Goal: Information Seeking & Learning: Learn about a topic

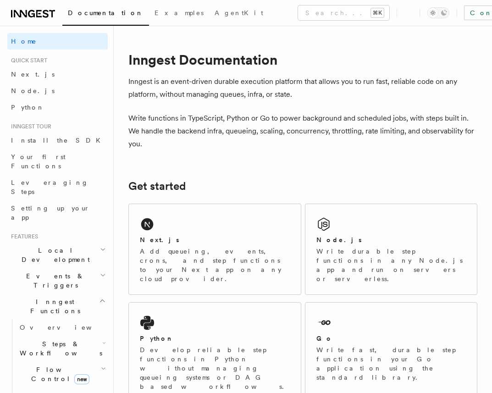
click at [50, 339] on span "Steps & Workflows" at bounding box center [59, 348] width 86 height 18
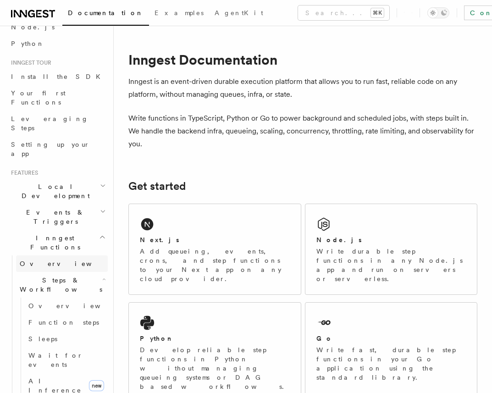
scroll to position [67, 0]
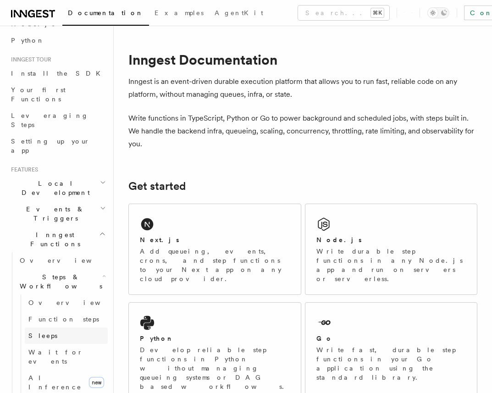
click at [50, 327] on link "Sleeps" at bounding box center [66, 335] width 83 height 17
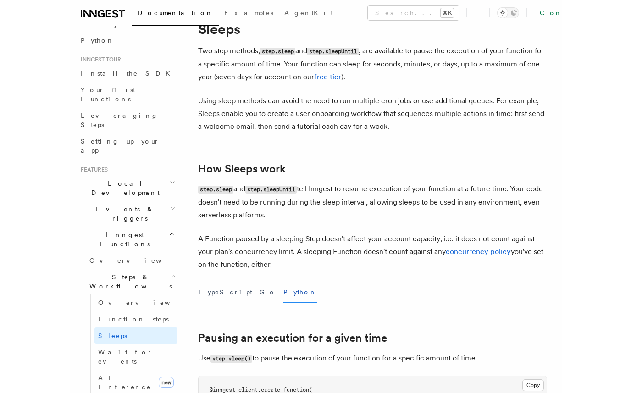
scroll to position [27, 0]
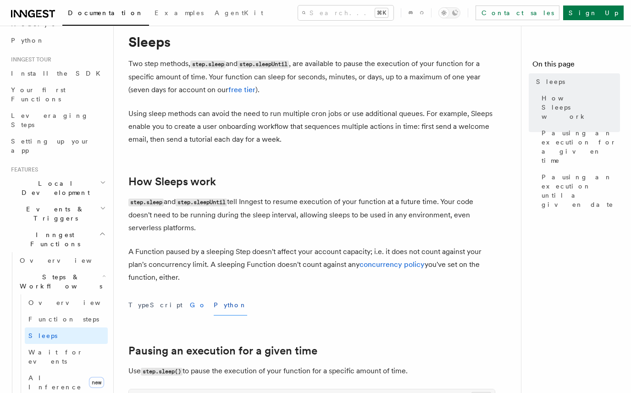
click at [190, 303] on button "Go" at bounding box center [198, 305] width 17 height 21
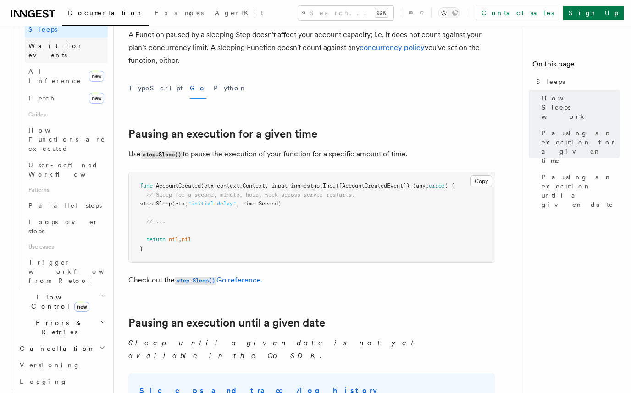
scroll to position [386, 0]
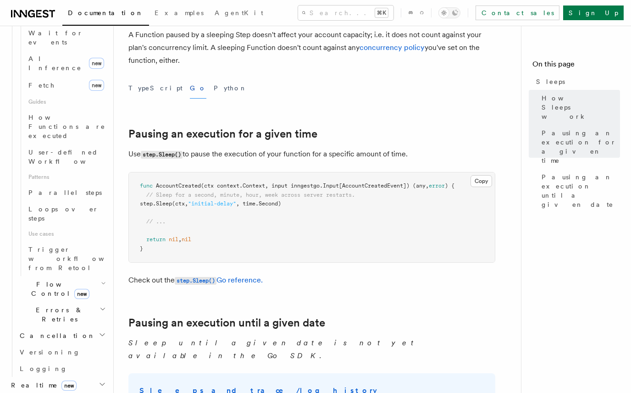
click at [58, 305] on span "Errors & Retries" at bounding box center [57, 314] width 83 height 18
click at [66, 360] on link "Rollbacks" at bounding box center [66, 368] width 83 height 17
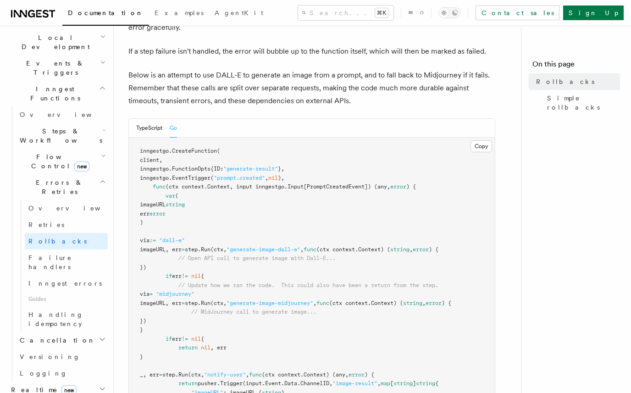
scroll to position [173, 0]
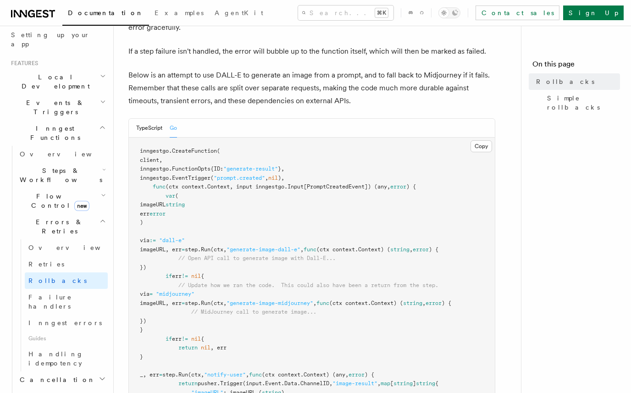
click at [48, 375] on span "Cancellation" at bounding box center [55, 379] width 79 height 9
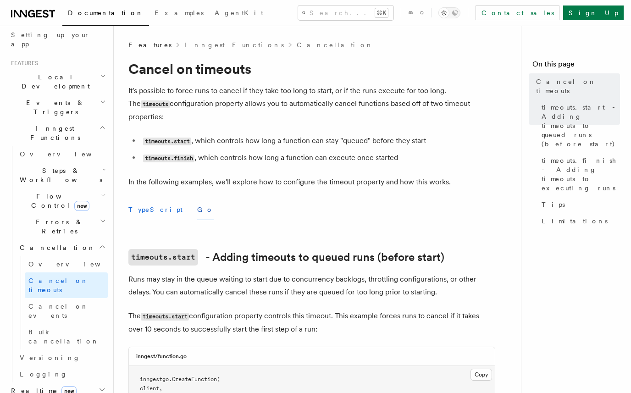
click at [150, 199] on button "TypeScript" at bounding box center [155, 209] width 54 height 21
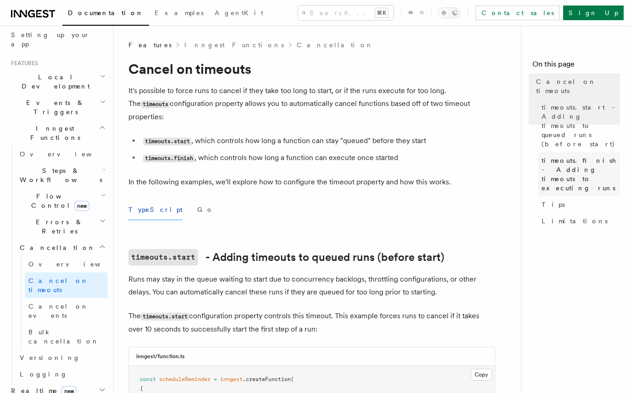
click at [491, 156] on span "timeouts.finish - Adding timeouts to executing runs" at bounding box center [580, 174] width 78 height 37
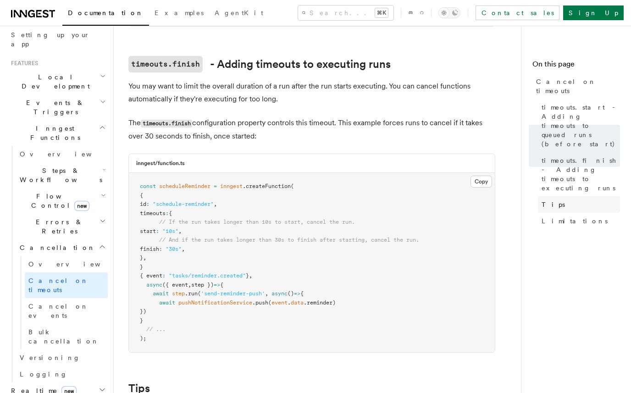
click at [491, 196] on link "Tips" at bounding box center [579, 204] width 82 height 17
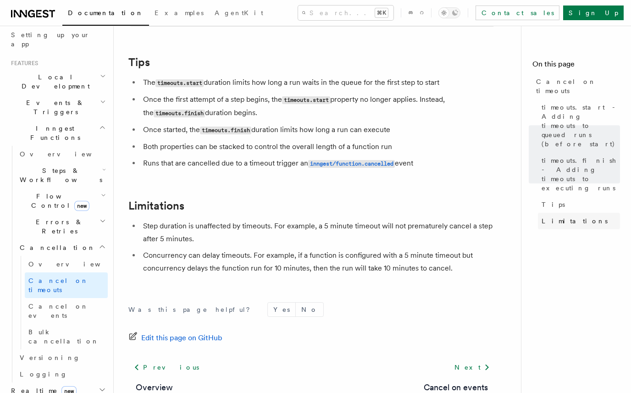
click at [491, 216] on span "Limitations" at bounding box center [574, 220] width 66 height 9
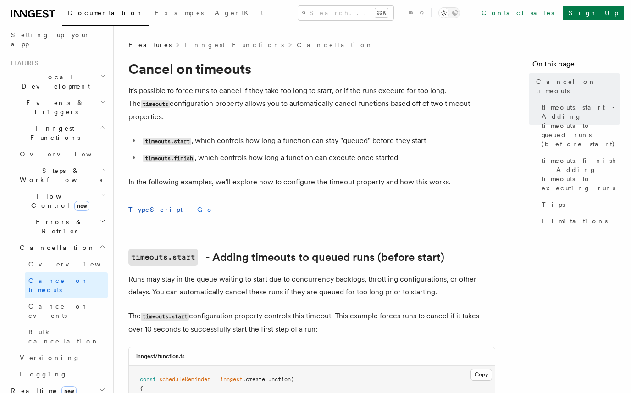
click at [197, 199] on button "Go" at bounding box center [205, 209] width 17 height 21
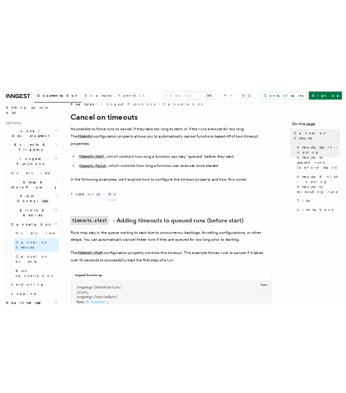
scroll to position [12, 0]
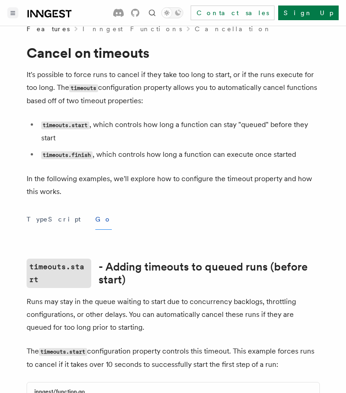
click at [11, 11] on icon "Toggle navigation" at bounding box center [13, 13] width 5 height 4
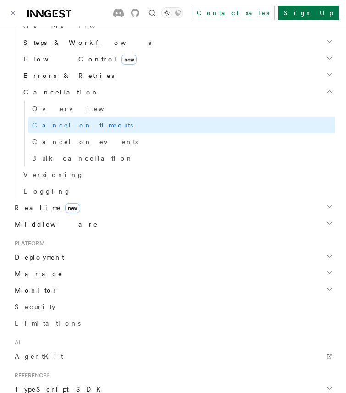
scroll to position [447, 0]
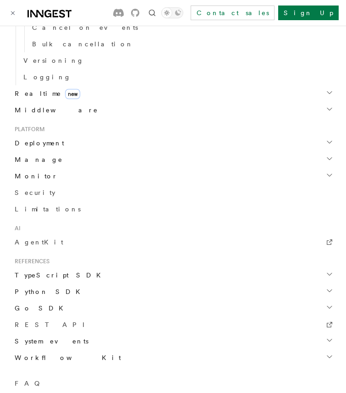
click at [47, 143] on span "Deployment" at bounding box center [37, 142] width 53 height 9
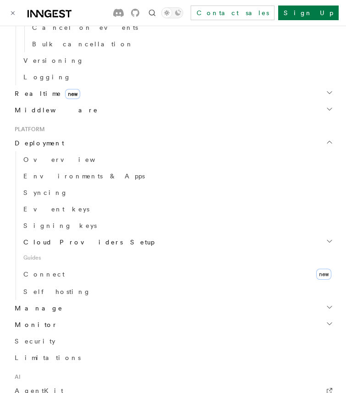
click at [88, 243] on h2 "Cloud Providers Setup" at bounding box center [177, 242] width 315 height 17
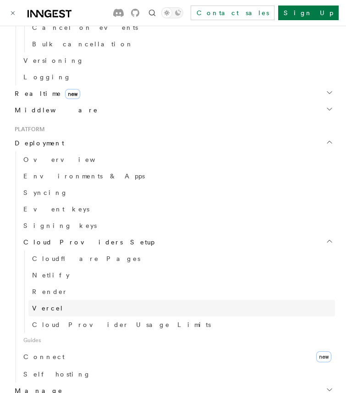
click at [48, 310] on span "Vercel" at bounding box center [48, 307] width 32 height 7
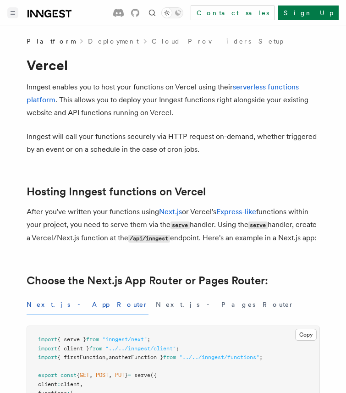
click at [58, 15] on icon at bounding box center [50, 13] width 44 height 11
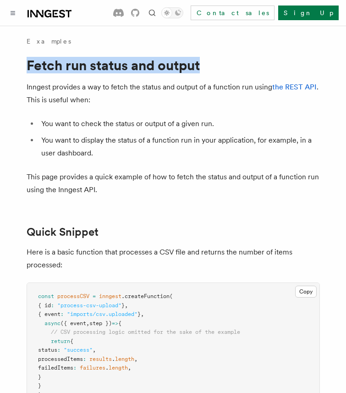
drag, startPoint x: 24, startPoint y: 64, endPoint x: 228, endPoint y: 58, distance: 204.1
click at [228, 58] on h1 "Fetch run status and output" at bounding box center [173, 65] width 293 height 17
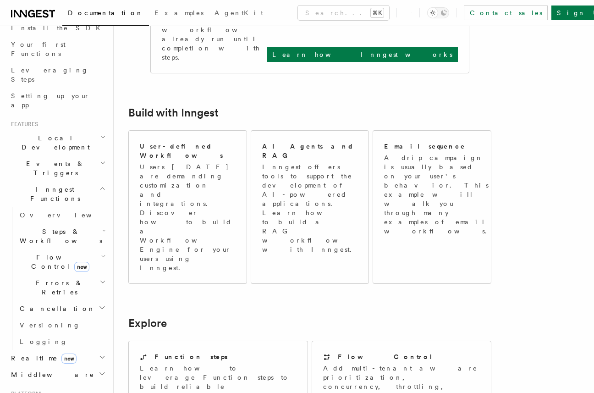
scroll to position [111, 0]
click at [44, 228] on span "Steps & Workflows" at bounding box center [59, 237] width 86 height 18
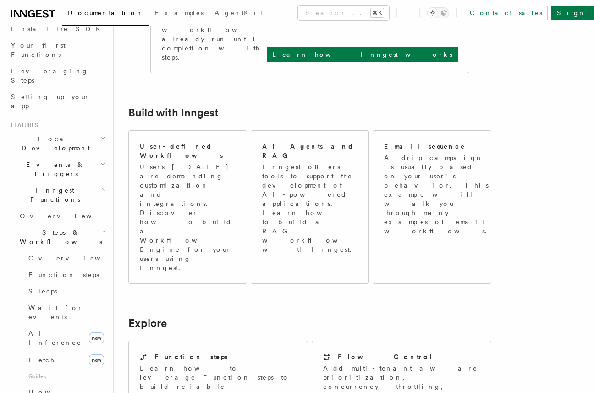
click at [63, 228] on span "Steps & Workflows" at bounding box center [59, 237] width 86 height 18
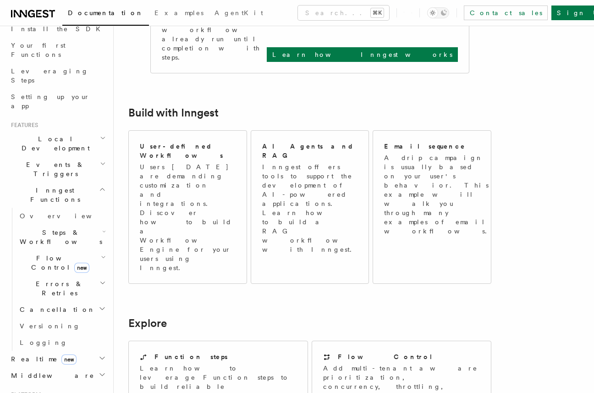
click at [63, 228] on span "Steps & Workflows" at bounding box center [59, 237] width 86 height 18
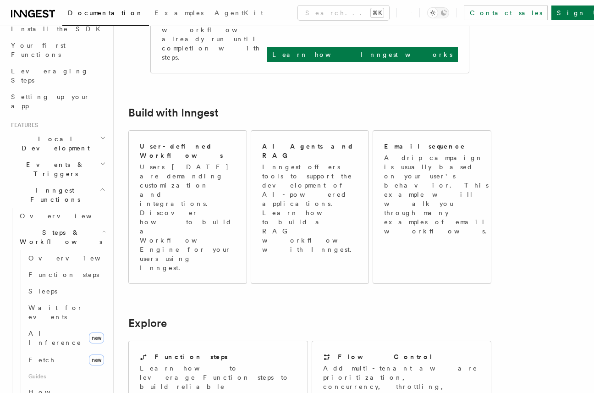
click at [76, 224] on h2 "Steps & Workflows" at bounding box center [62, 237] width 92 height 26
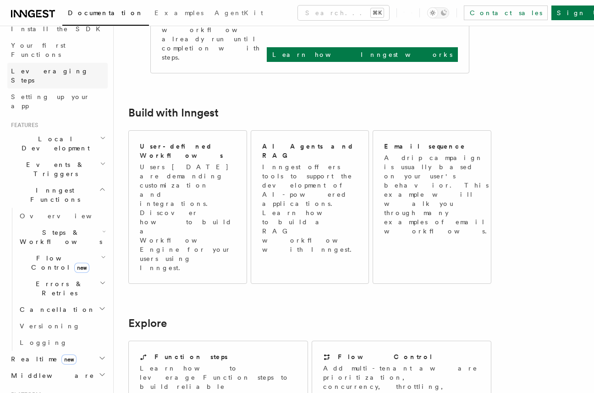
click at [61, 63] on link "Leveraging Steps" at bounding box center [57, 76] width 100 height 26
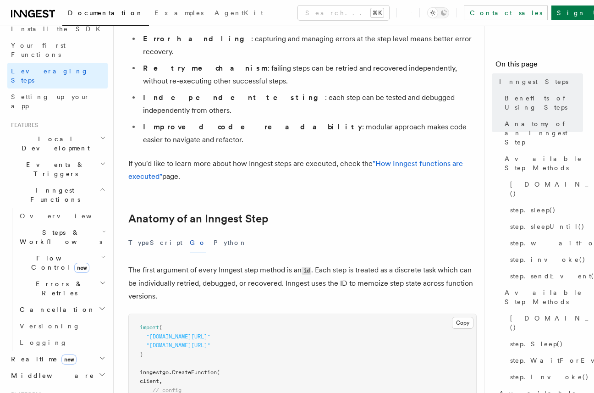
scroll to position [231, 0]
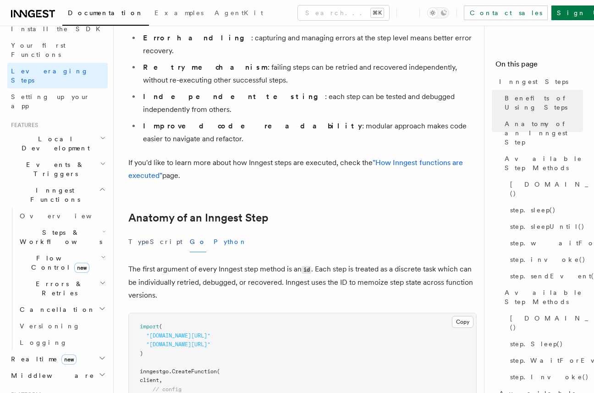
click at [214, 232] on button "Python" at bounding box center [230, 242] width 33 height 21
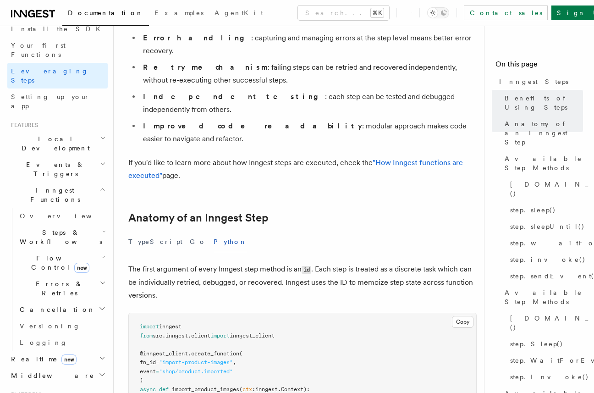
click at [176, 232] on div "TypeScript Go Python" at bounding box center [302, 242] width 348 height 21
click at [190, 232] on button "Go" at bounding box center [198, 242] width 17 height 21
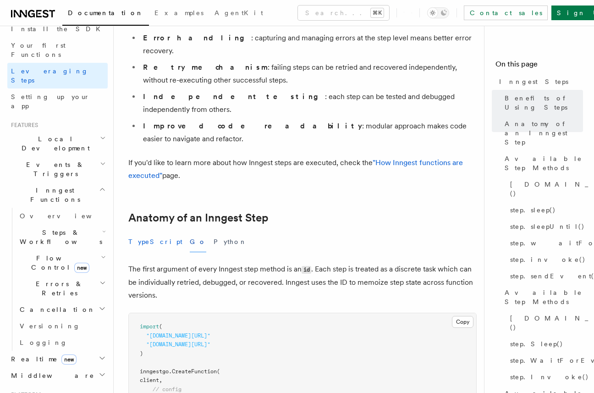
click at [147, 232] on button "TypeScript" at bounding box center [155, 242] width 54 height 21
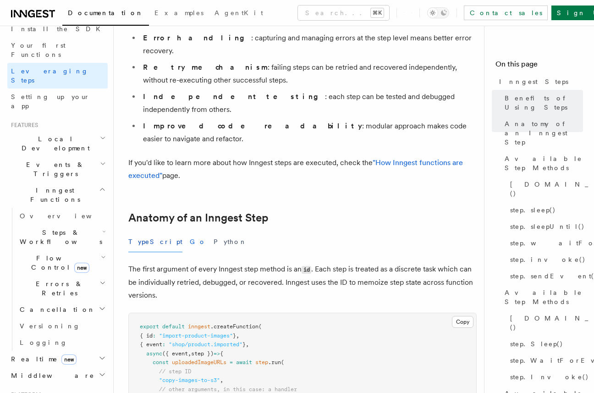
click at [190, 232] on button "Go" at bounding box center [198, 242] width 17 height 21
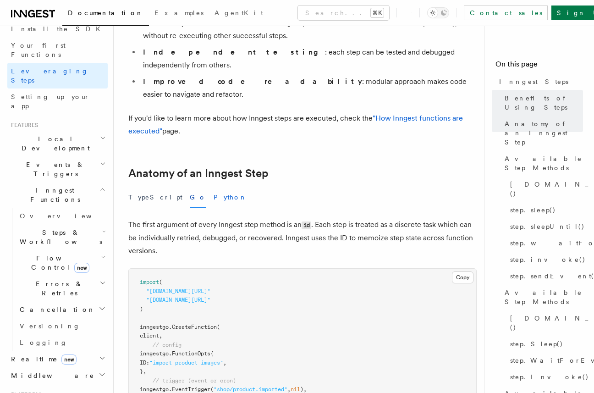
scroll to position [286, 0]
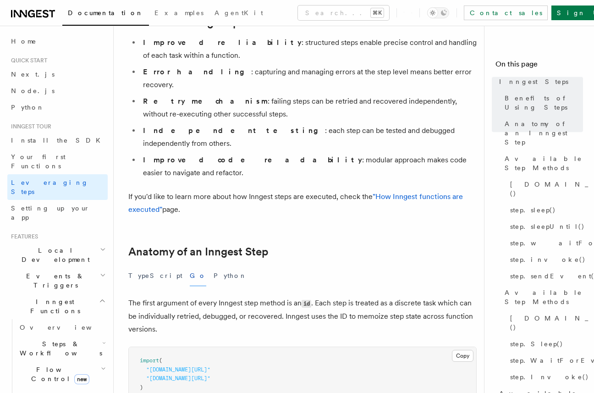
scroll to position [214, 0]
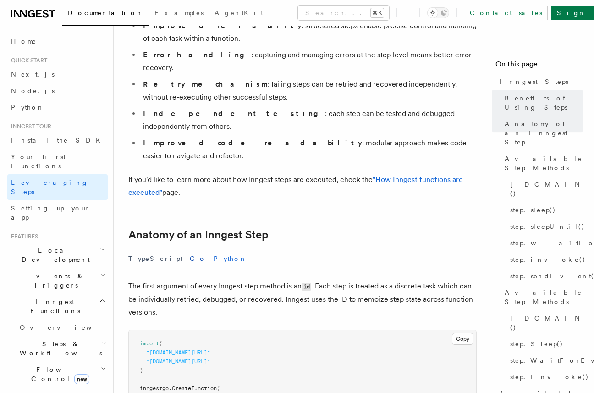
click at [214, 248] on button "Python" at bounding box center [230, 258] width 33 height 21
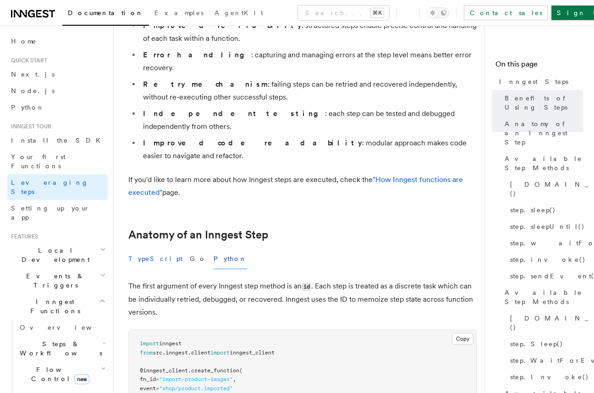
click at [146, 248] on button "TypeScript" at bounding box center [155, 258] width 54 height 21
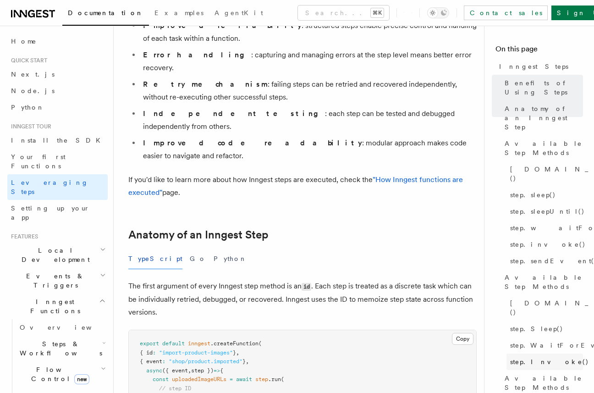
scroll to position [24, 0]
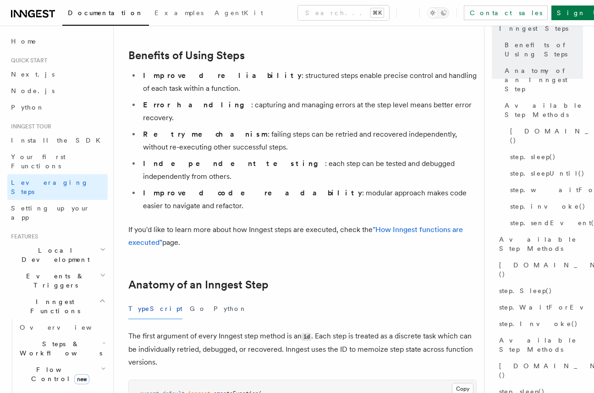
scroll to position [189, 0]
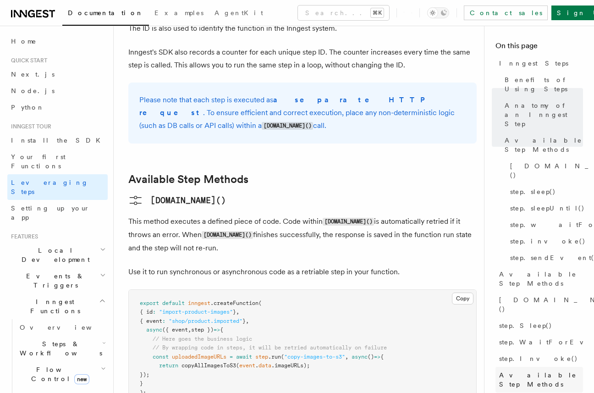
scroll to position [18, 0]
click at [535, 270] on span "Available Step Methods" at bounding box center [541, 279] width 84 height 18
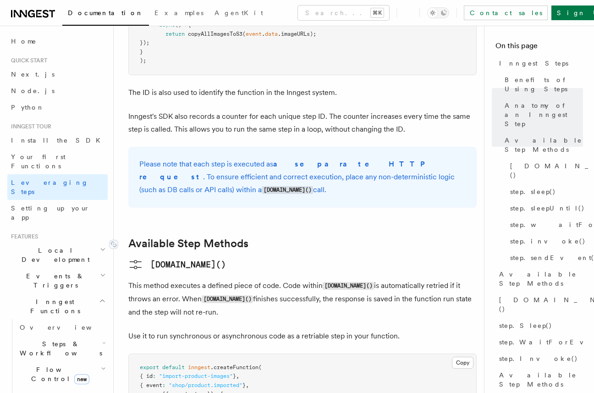
click at [180, 237] on link "Available Step Methods" at bounding box center [188, 243] width 120 height 13
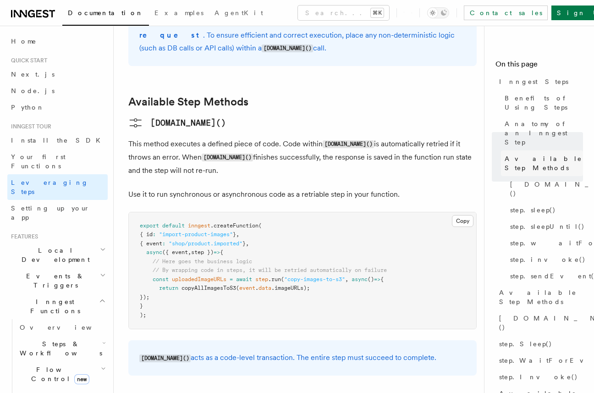
click at [519, 119] on span "Anatomy of an Inngest Step" at bounding box center [544, 133] width 78 height 28
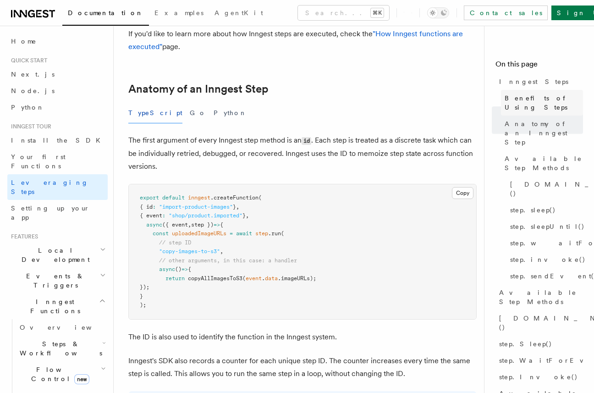
click at [535, 103] on link "Benefits of Using Steps" at bounding box center [542, 103] width 82 height 26
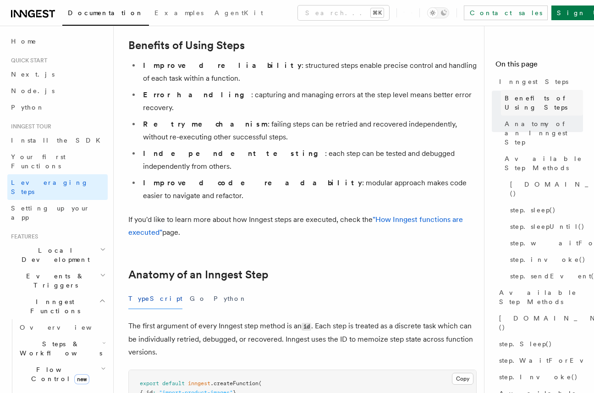
scroll to position [169, 0]
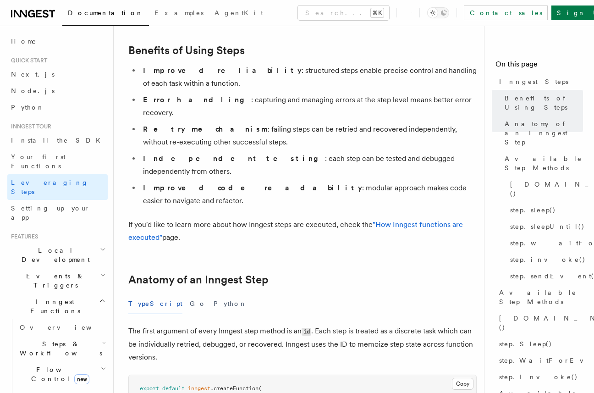
click at [510, 71] on h4 "On this page" at bounding box center [540, 66] width 88 height 15
click at [517, 80] on span "Inngest Steps" at bounding box center [533, 81] width 69 height 9
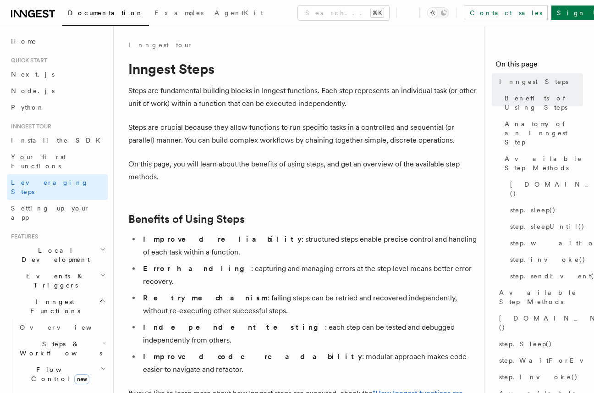
click at [541, 68] on h4 "On this page" at bounding box center [540, 66] width 88 height 15
click at [548, 68] on h4 "On this page" at bounding box center [540, 66] width 88 height 15
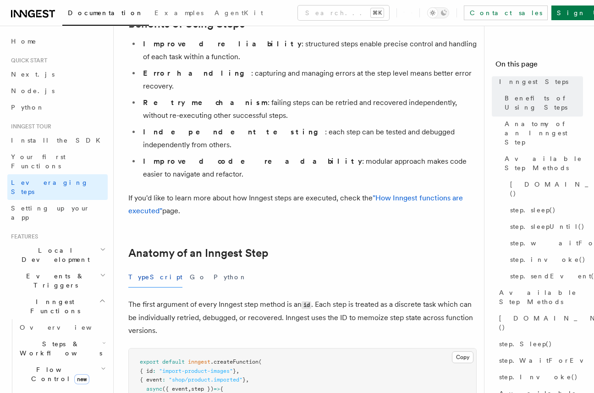
scroll to position [208, 0]
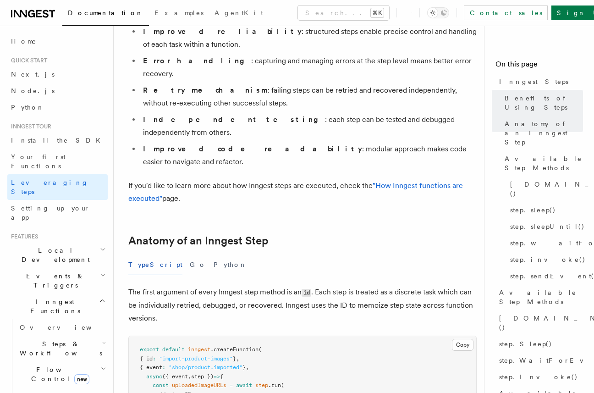
click at [177, 254] on div "TypeScript Go Python" at bounding box center [302, 264] width 348 height 21
click at [190, 254] on button "Go" at bounding box center [198, 264] width 17 height 21
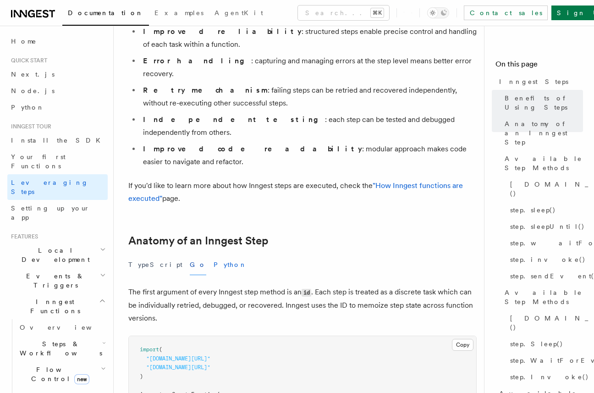
click at [214, 254] on button "Python" at bounding box center [230, 264] width 33 height 21
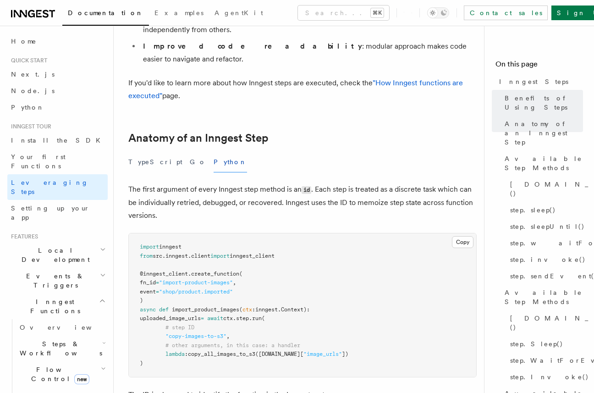
scroll to position [314, 0]
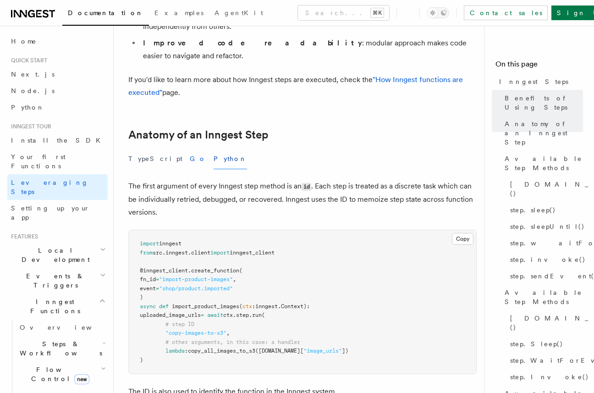
click at [190, 149] on button "Go" at bounding box center [198, 159] width 17 height 21
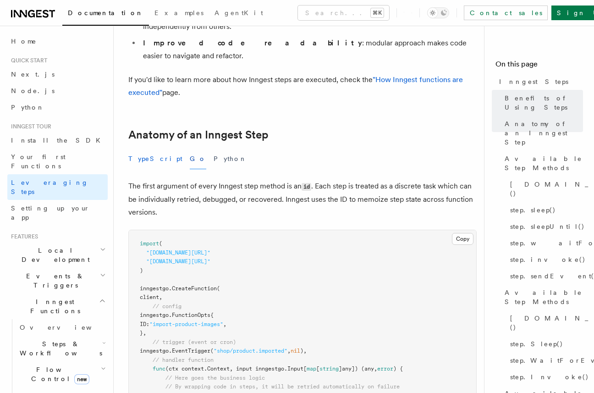
click at [144, 149] on button "TypeScript" at bounding box center [155, 159] width 54 height 21
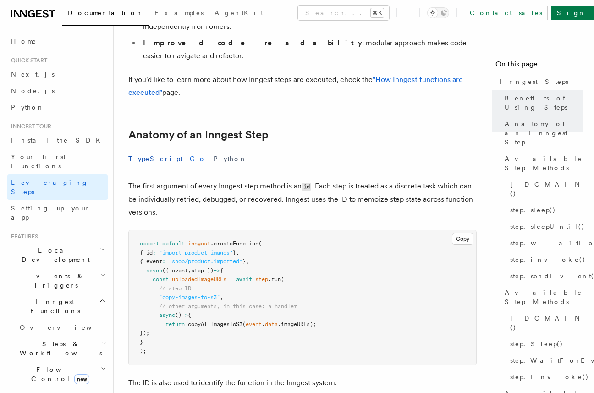
click at [190, 149] on button "Go" at bounding box center [198, 159] width 17 height 21
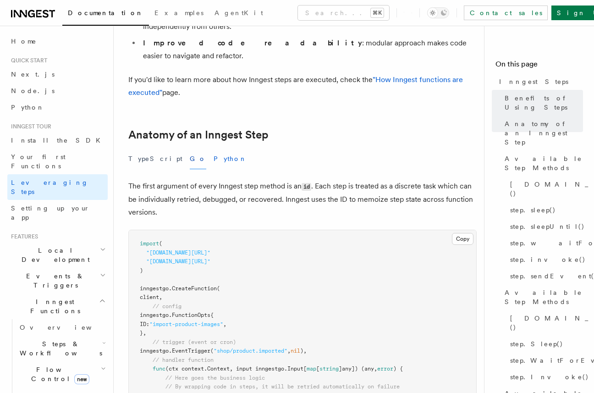
click at [214, 149] on button "Python" at bounding box center [230, 159] width 33 height 21
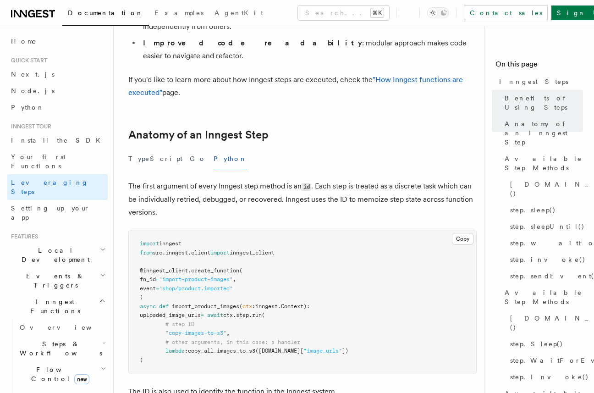
click at [166, 149] on div "TypeScript Go Python" at bounding box center [302, 159] width 348 height 21
click at [136, 149] on button "TypeScript" at bounding box center [155, 159] width 54 height 21
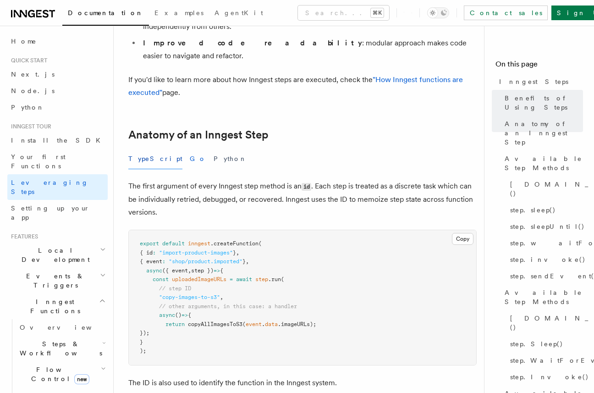
click at [190, 149] on button "Go" at bounding box center [198, 159] width 17 height 21
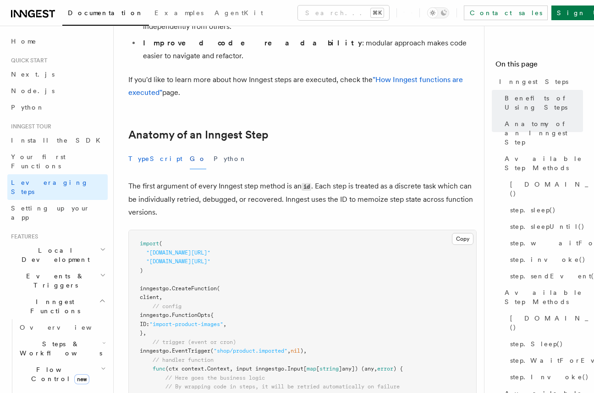
click at [141, 149] on button "TypeScript" at bounding box center [155, 159] width 54 height 21
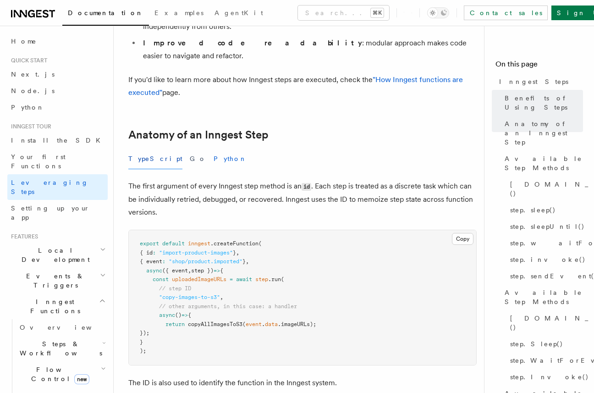
click at [214, 149] on button "Python" at bounding box center [230, 159] width 33 height 21
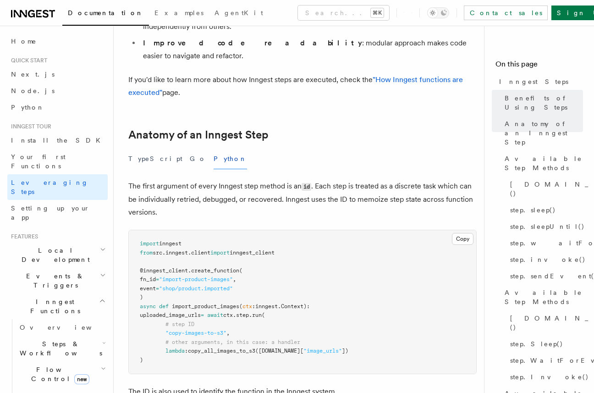
click at [47, 246] on span "Local Development" at bounding box center [53, 255] width 93 height 18
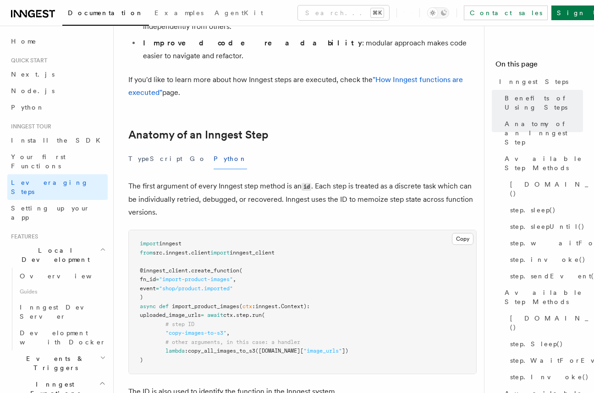
click at [47, 246] on span "Local Development" at bounding box center [53, 255] width 93 height 18
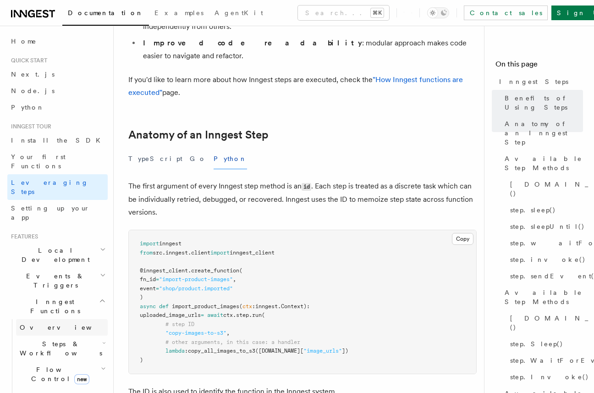
click at [53, 319] on link "Overview" at bounding box center [62, 327] width 92 height 17
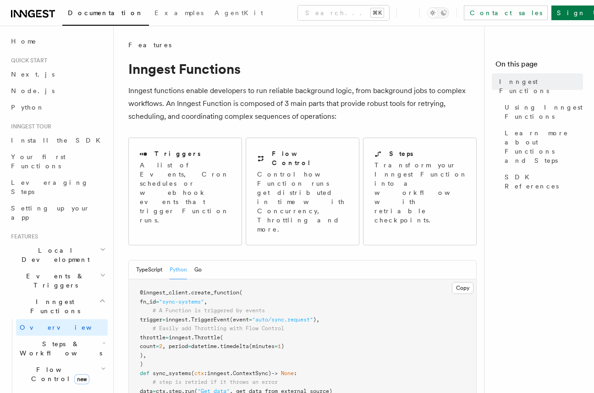
click at [203, 260] on div "TypeScript Python Go" at bounding box center [302, 269] width 347 height 19
click at [198, 260] on button "Go" at bounding box center [197, 269] width 7 height 19
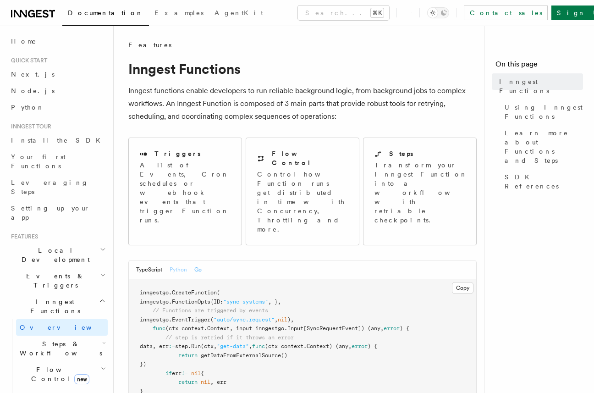
click at [177, 260] on button "Python" at bounding box center [178, 269] width 17 height 19
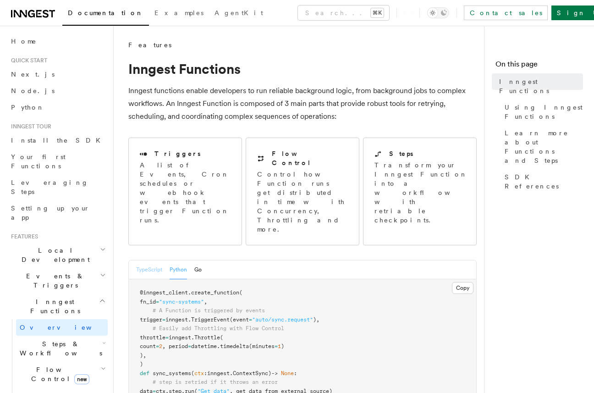
click at [146, 260] on button "TypeScript" at bounding box center [149, 269] width 26 height 19
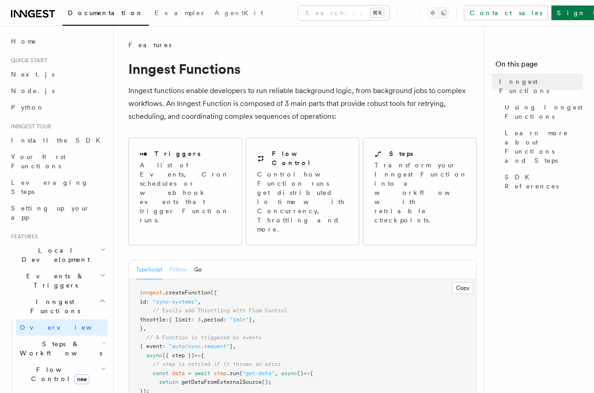
click at [173, 260] on button "Python" at bounding box center [178, 269] width 17 height 19
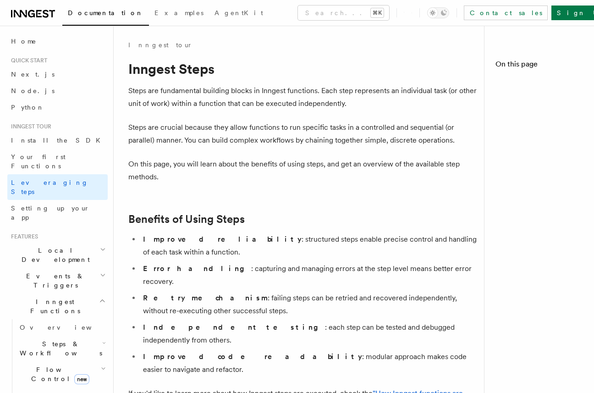
scroll to position [314, 0]
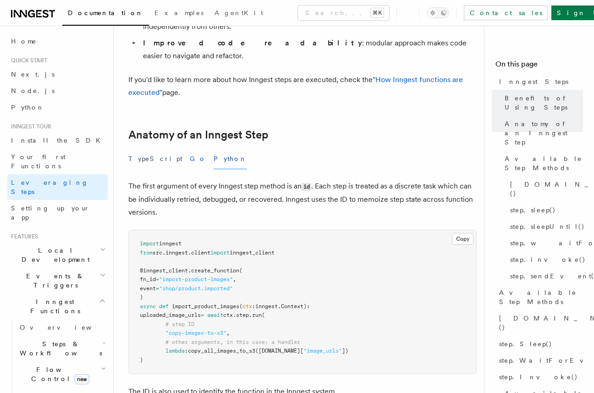
click at [190, 149] on button "Go" at bounding box center [198, 159] width 17 height 21
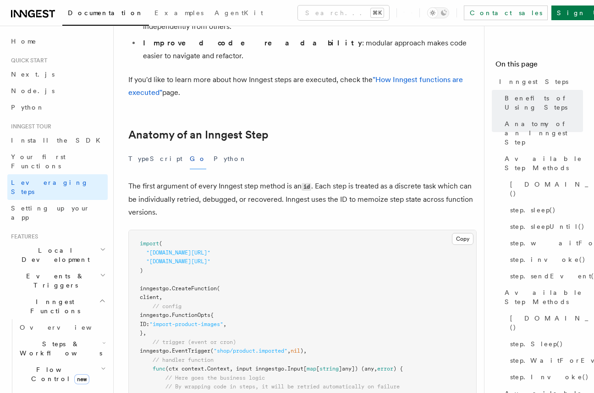
click at [260, 149] on div "TypeScript Go Python" at bounding box center [302, 159] width 348 height 21
click at [47, 324] on span "Overview" at bounding box center [67, 327] width 94 height 7
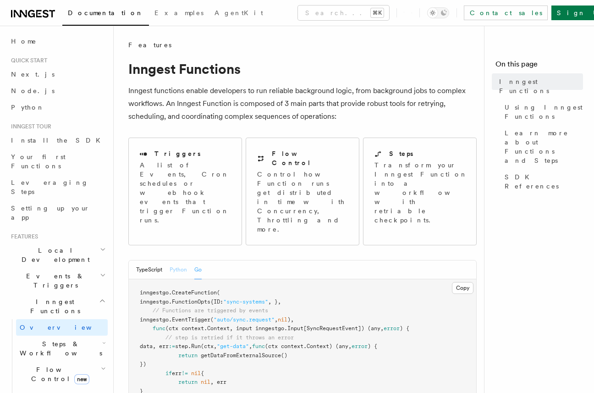
click at [177, 260] on button "Python" at bounding box center [178, 269] width 17 height 19
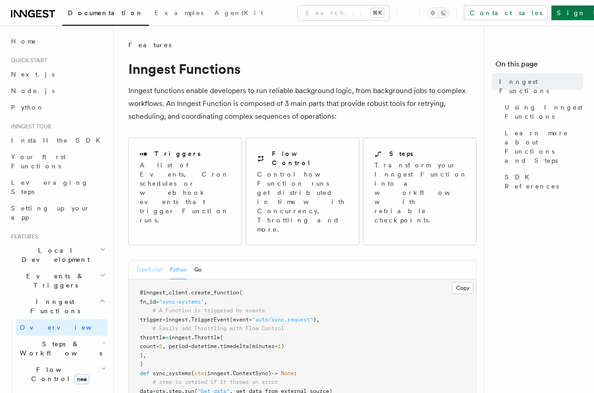
click at [144, 260] on button "TypeScript" at bounding box center [149, 269] width 26 height 19
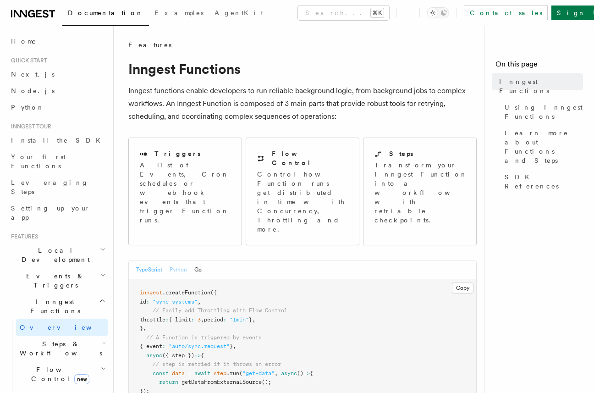
click at [171, 260] on button "Python" at bounding box center [178, 269] width 17 height 19
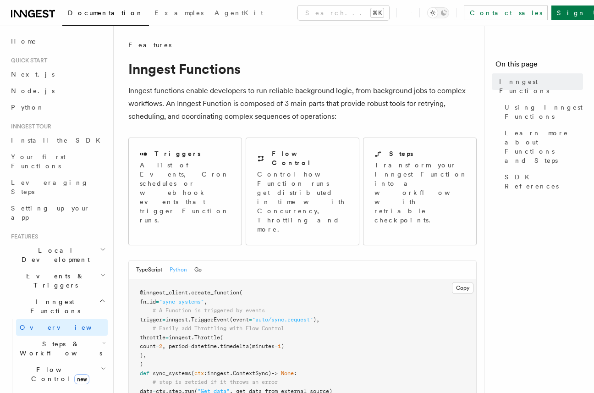
scroll to position [82, 0]
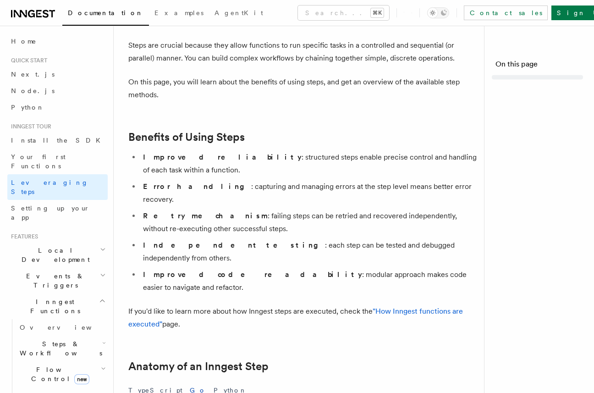
scroll to position [314, 0]
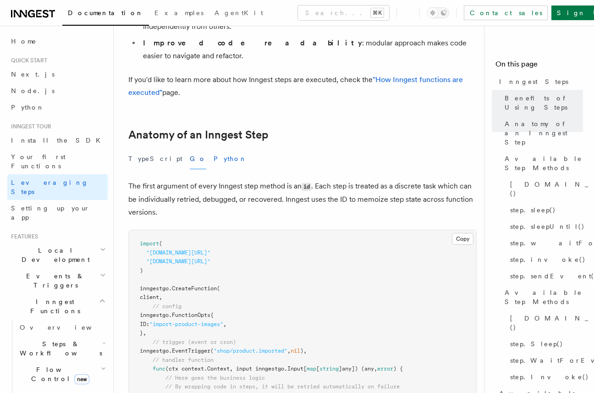
click at [214, 149] on button "Python" at bounding box center [230, 159] width 33 height 21
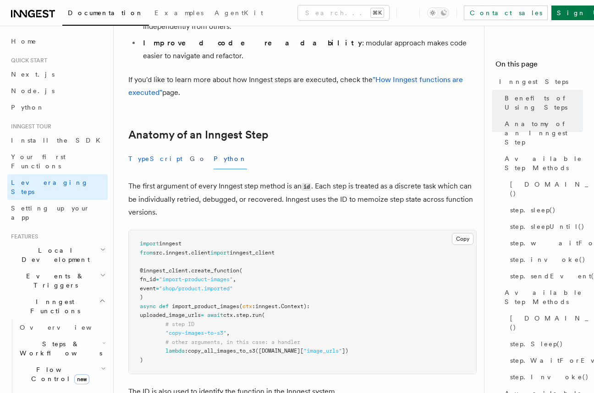
click at [142, 149] on button "TypeScript" at bounding box center [155, 159] width 54 height 21
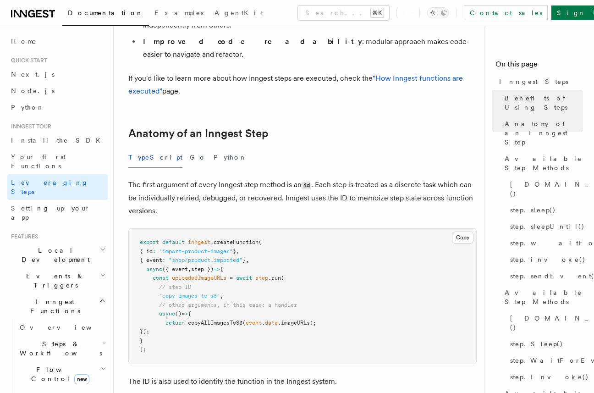
scroll to position [303, 0]
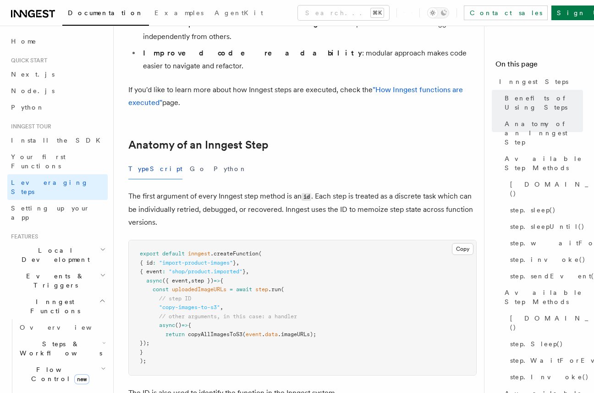
click at [148, 159] on button "TypeScript" at bounding box center [155, 169] width 54 height 21
click at [214, 159] on button "Python" at bounding box center [230, 169] width 33 height 21
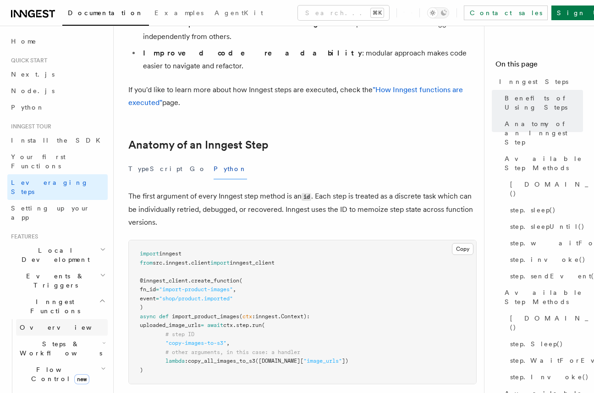
click at [50, 319] on link "Overview" at bounding box center [62, 327] width 92 height 17
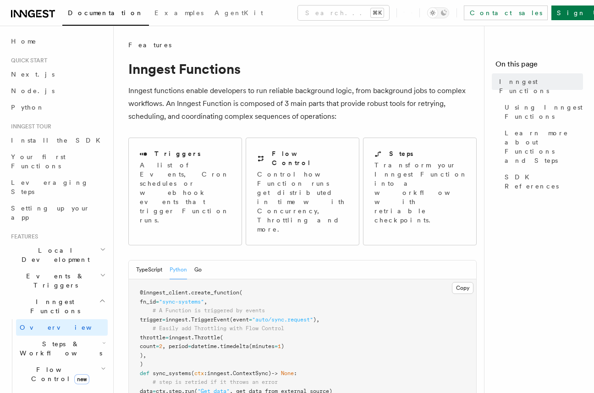
scroll to position [303, 0]
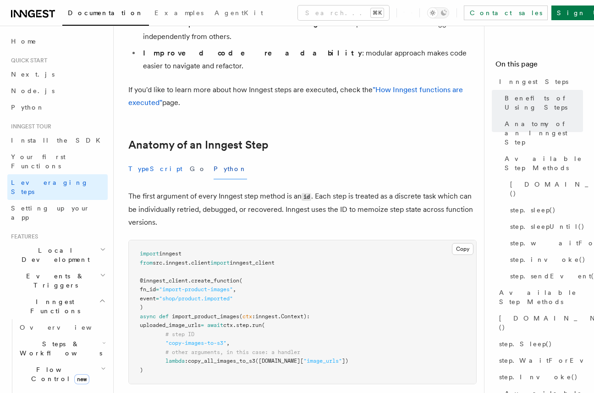
click at [154, 159] on button "TypeScript" at bounding box center [155, 169] width 54 height 21
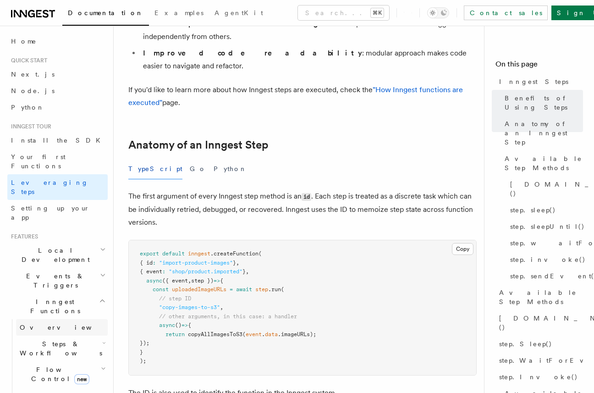
click at [47, 324] on span "Overview" at bounding box center [67, 327] width 94 height 7
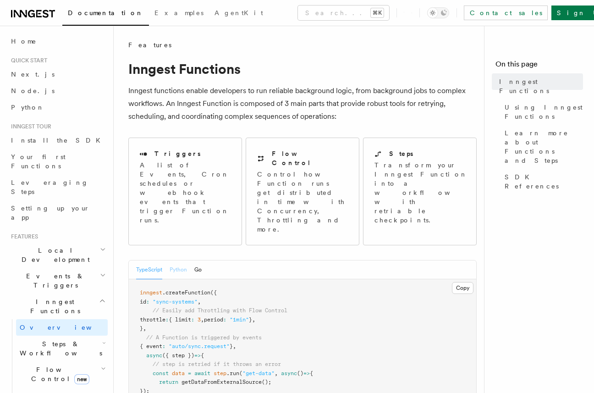
click at [184, 260] on button "Python" at bounding box center [178, 269] width 17 height 19
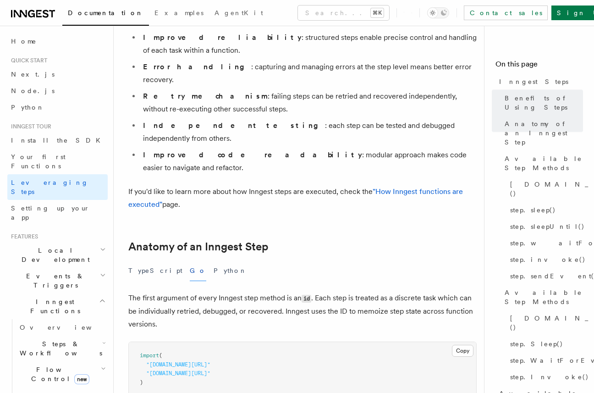
scroll to position [211, 0]
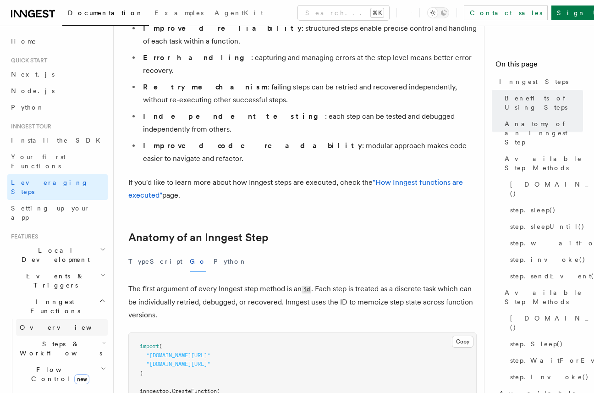
click at [47, 324] on span "Overview" at bounding box center [67, 327] width 94 height 7
